Goal: Task Accomplishment & Management: Manage account settings

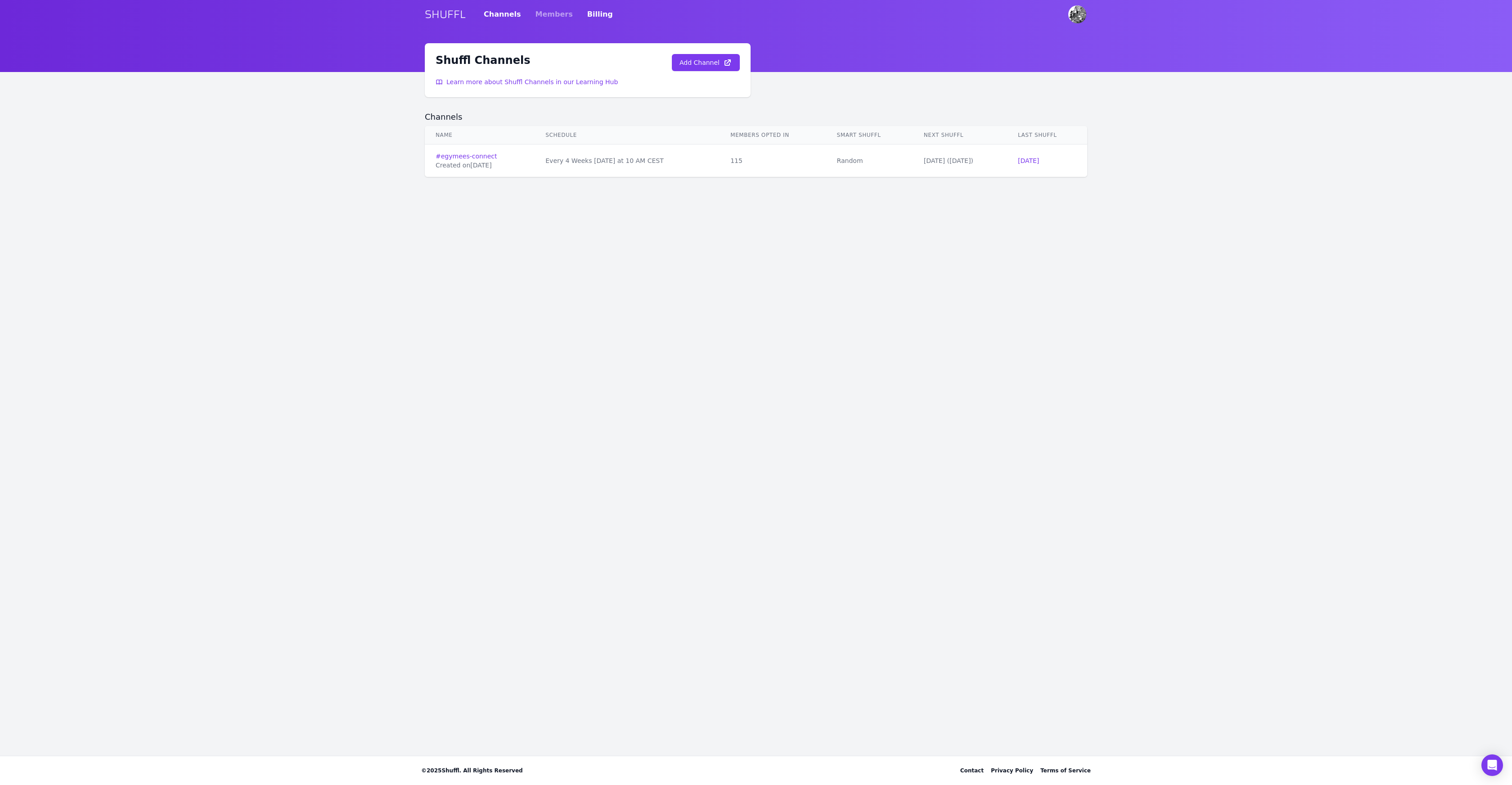
click at [588, 10] on link "Billing" at bounding box center [600, 14] width 26 height 26
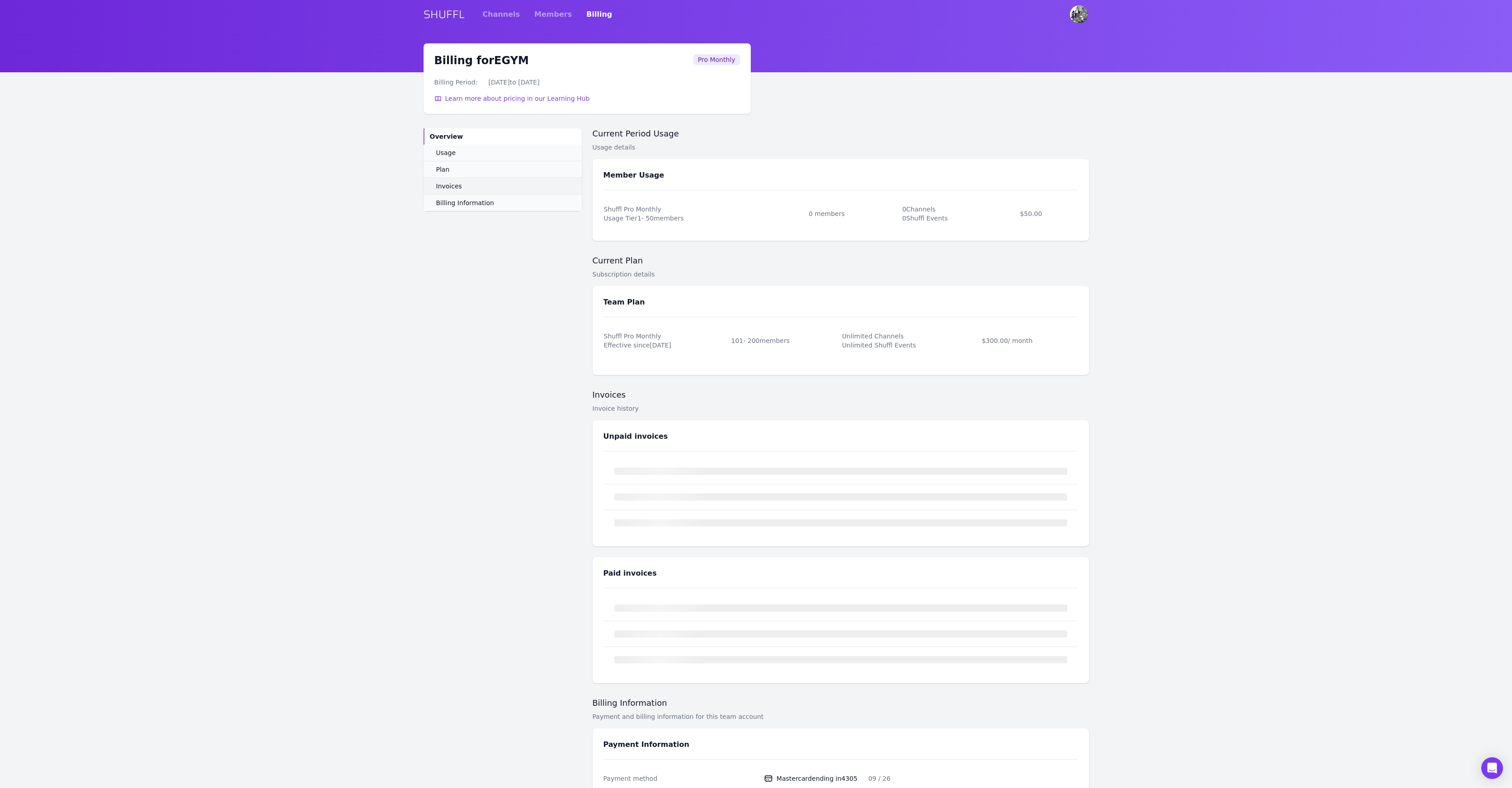
click at [447, 186] on span "Invoices" at bounding box center [449, 186] width 26 height 9
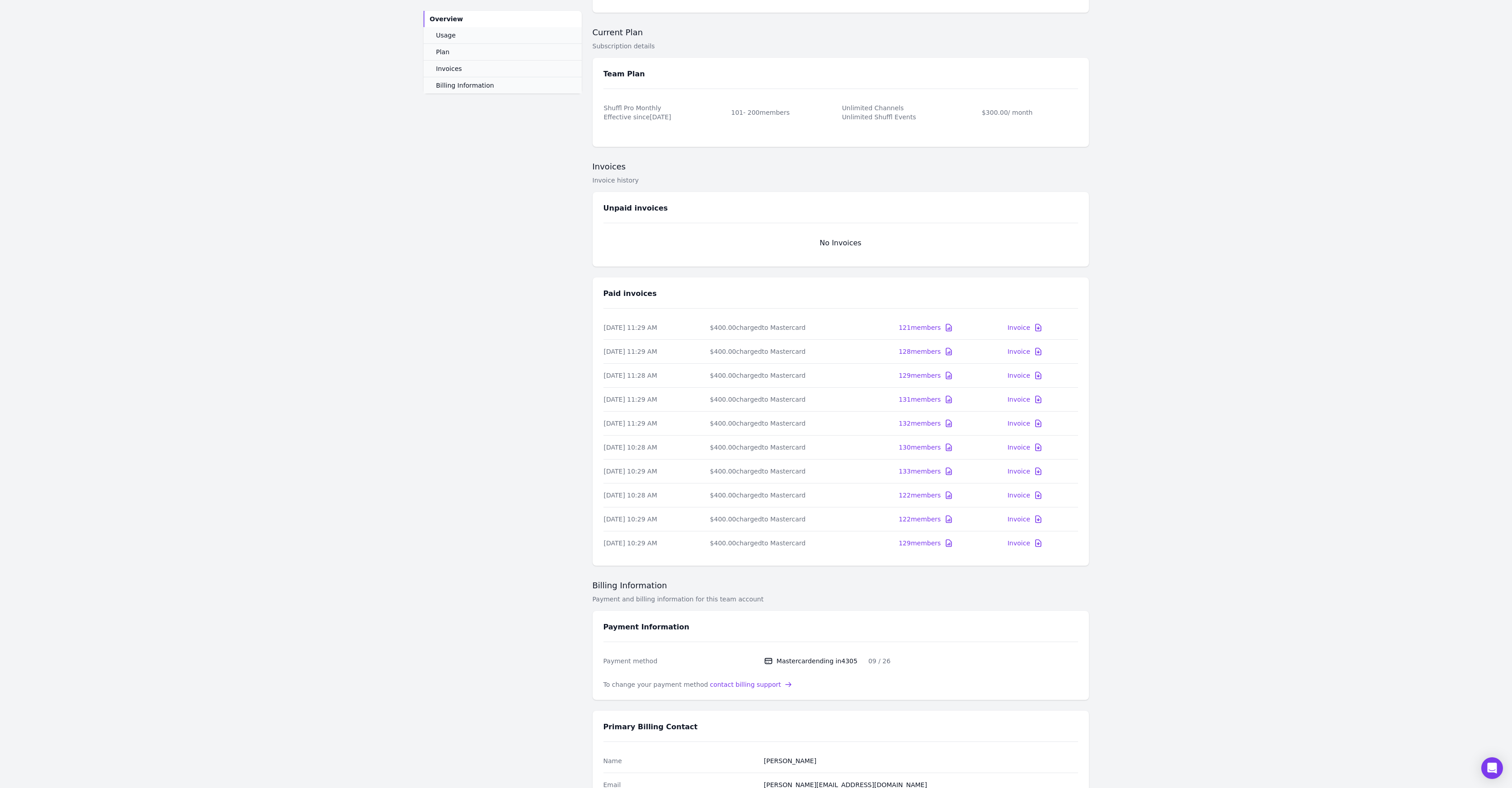
scroll to position [239, 0]
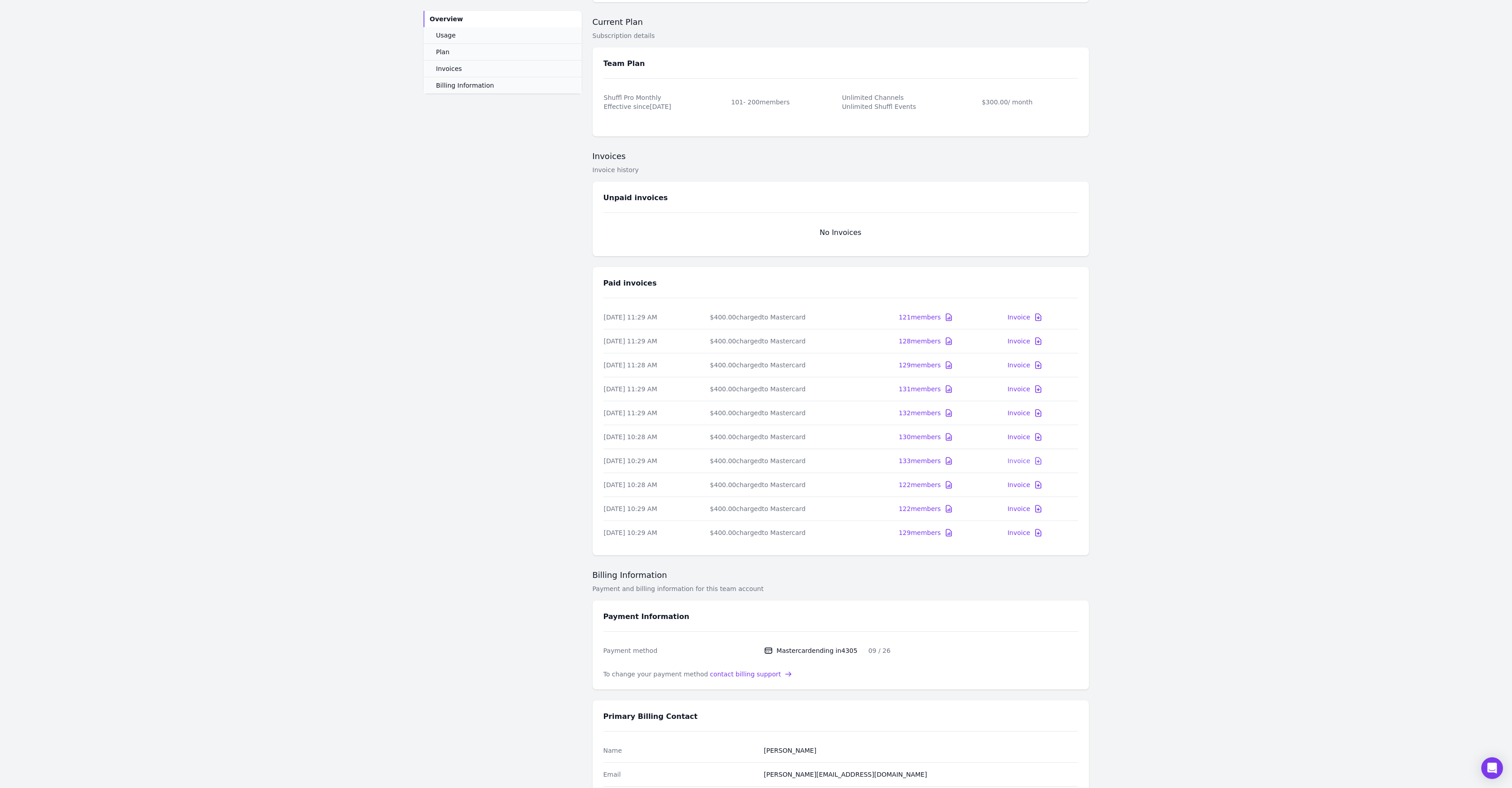
click at [1040, 460] on icon at bounding box center [1038, 461] width 5 height 7
click at [1030, 436] on div "Invoice" at bounding box center [1019, 437] width 23 height 9
click at [1030, 414] on div "Invoice" at bounding box center [1019, 413] width 23 height 9
click at [1030, 389] on div "Invoice" at bounding box center [1019, 389] width 23 height 9
click at [1030, 365] on div "Invoice" at bounding box center [1019, 365] width 23 height 9
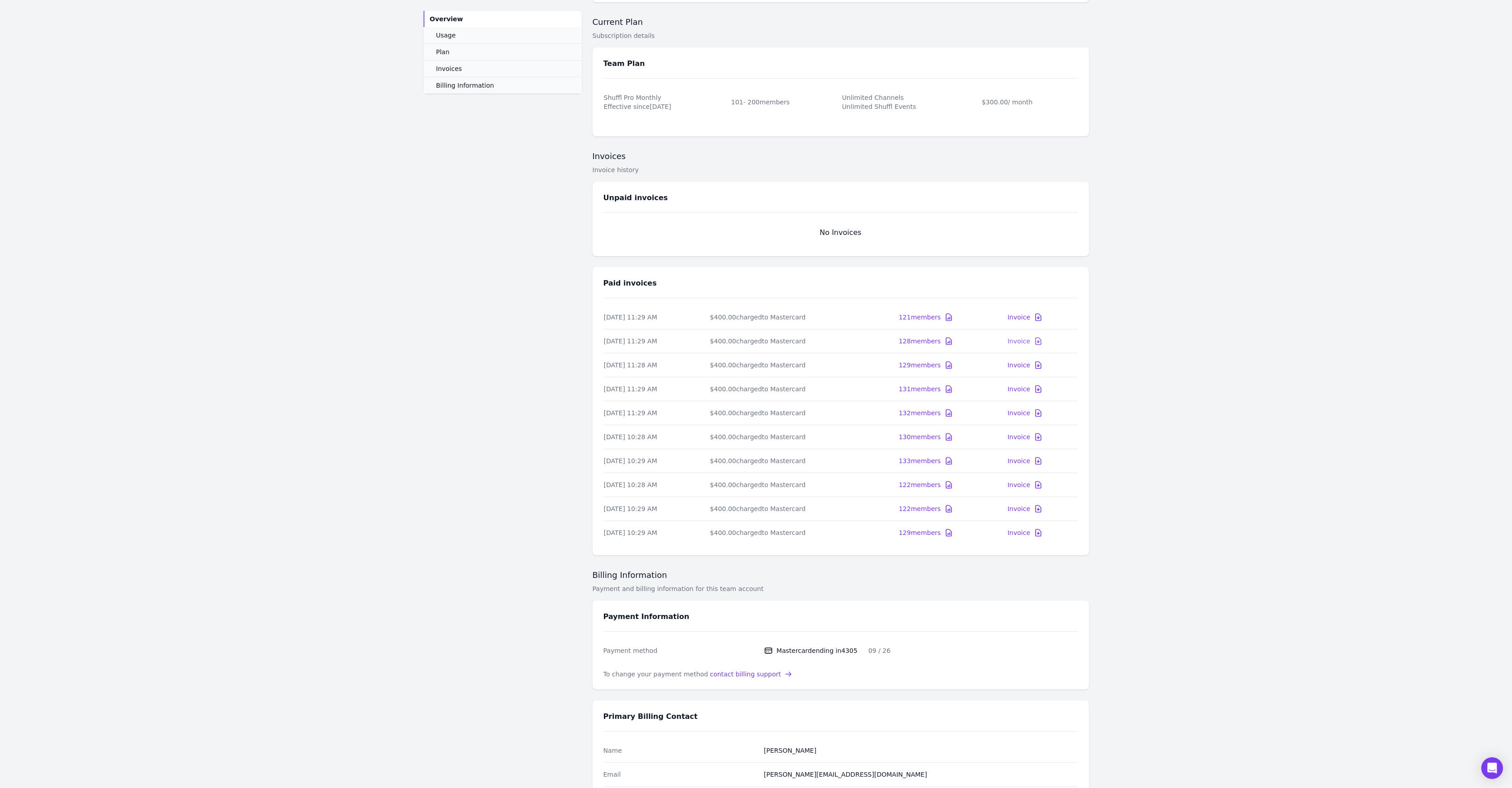
click at [1030, 337] on div "Invoice" at bounding box center [1019, 341] width 23 height 9
click at [1030, 317] on div "Invoice" at bounding box center [1019, 317] width 23 height 9
